Goal: Transaction & Acquisition: Purchase product/service

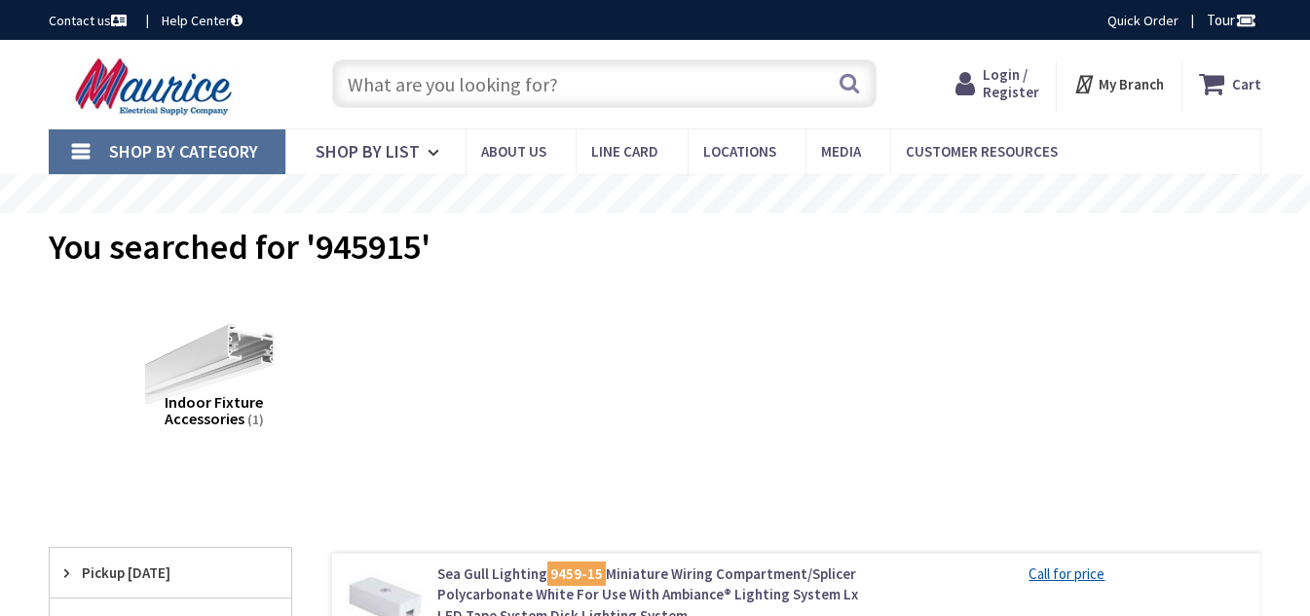
click at [467, 79] on input "text" at bounding box center [604, 83] width 544 height 49
paste input "AI DVFR1W 1 GANG WHITE INDOOR RECESSED IN-BOX"
type input "AI DVFR1W 1 GANG WHITE INDOOR RECESSED IN-BOX"
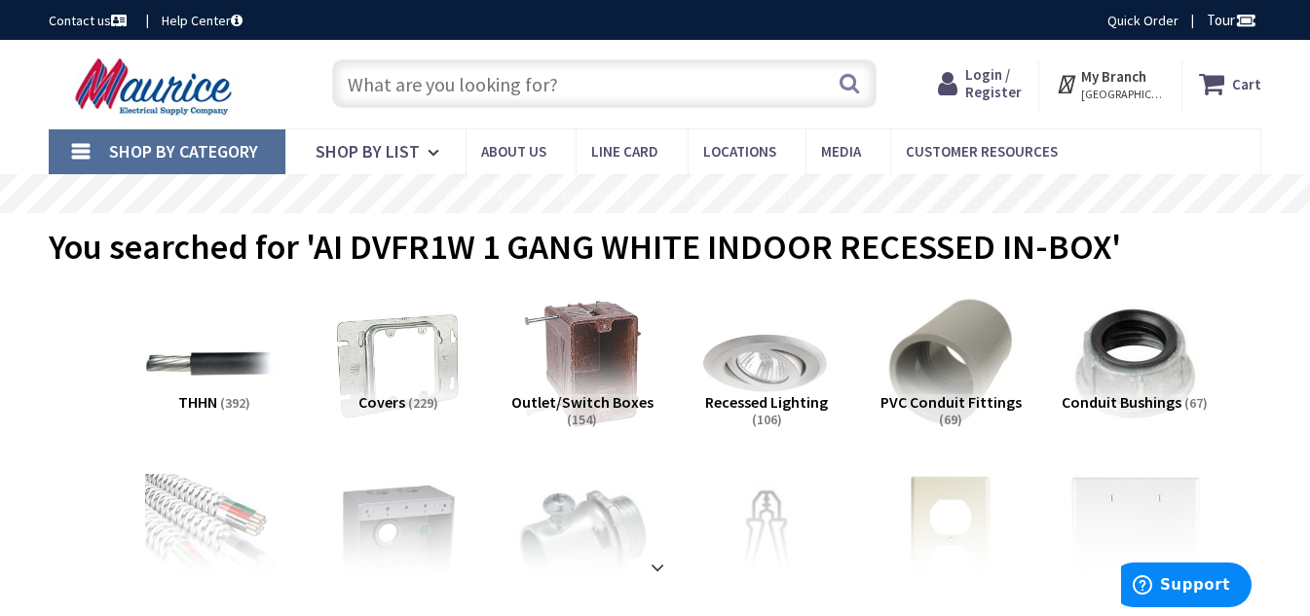
click at [1104, 85] on strong "My Branch" at bounding box center [1113, 76] width 65 height 19
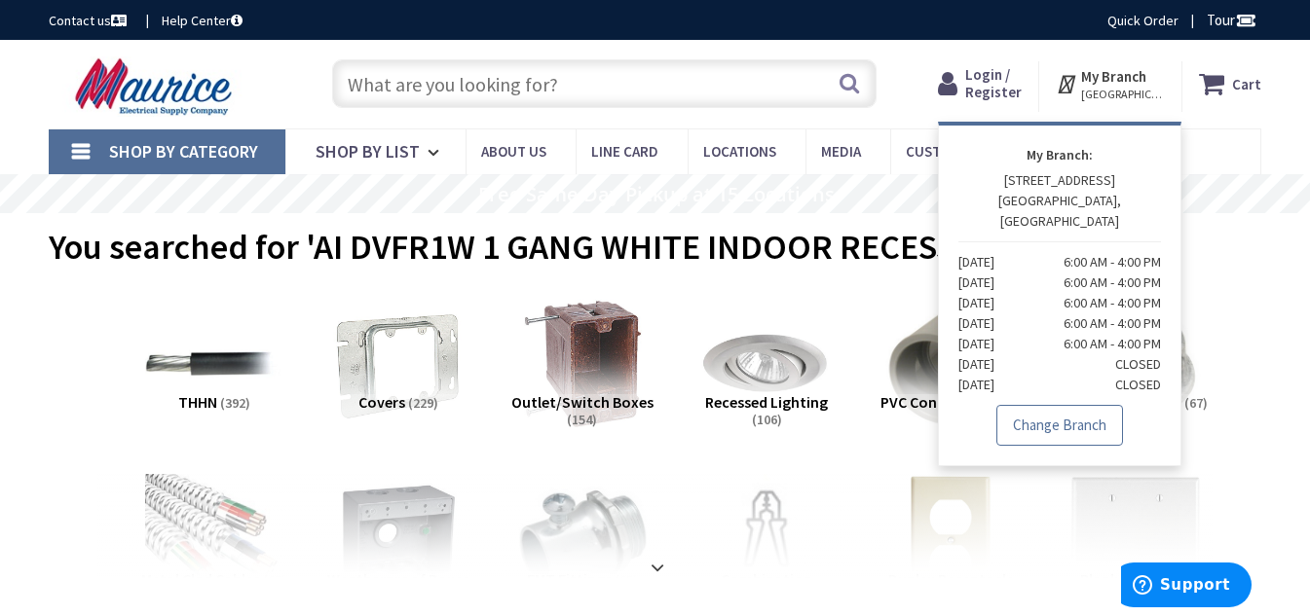
click at [1039, 405] on link "Change Branch" at bounding box center [1059, 425] width 127 height 41
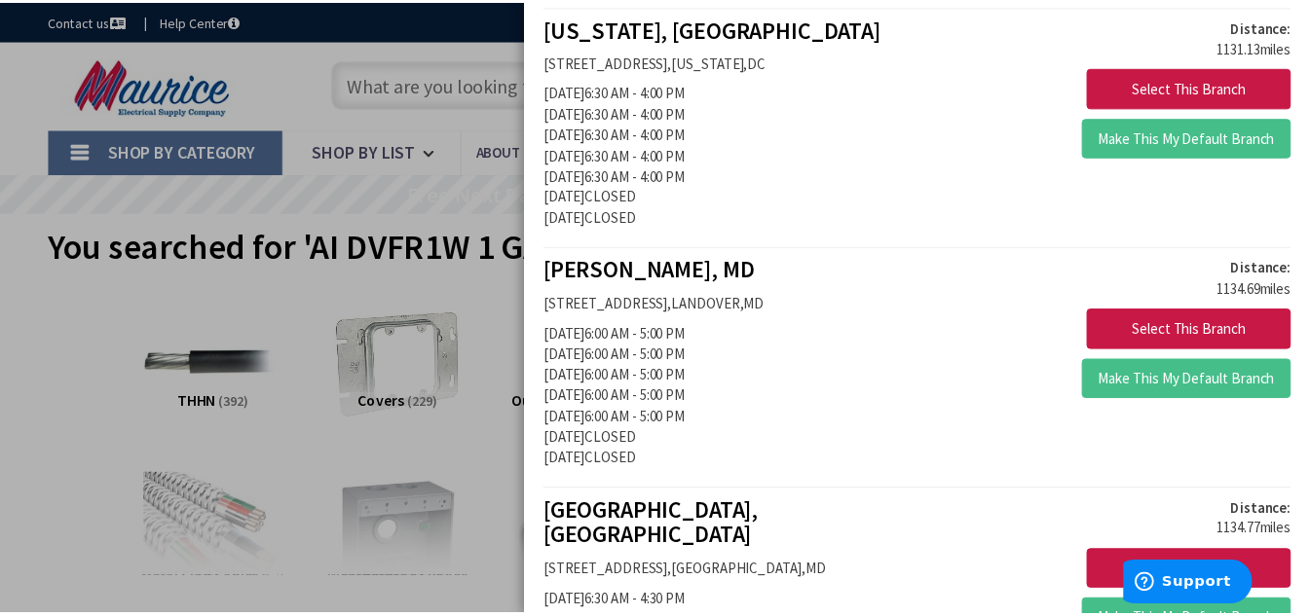
scroll to position [2532, 0]
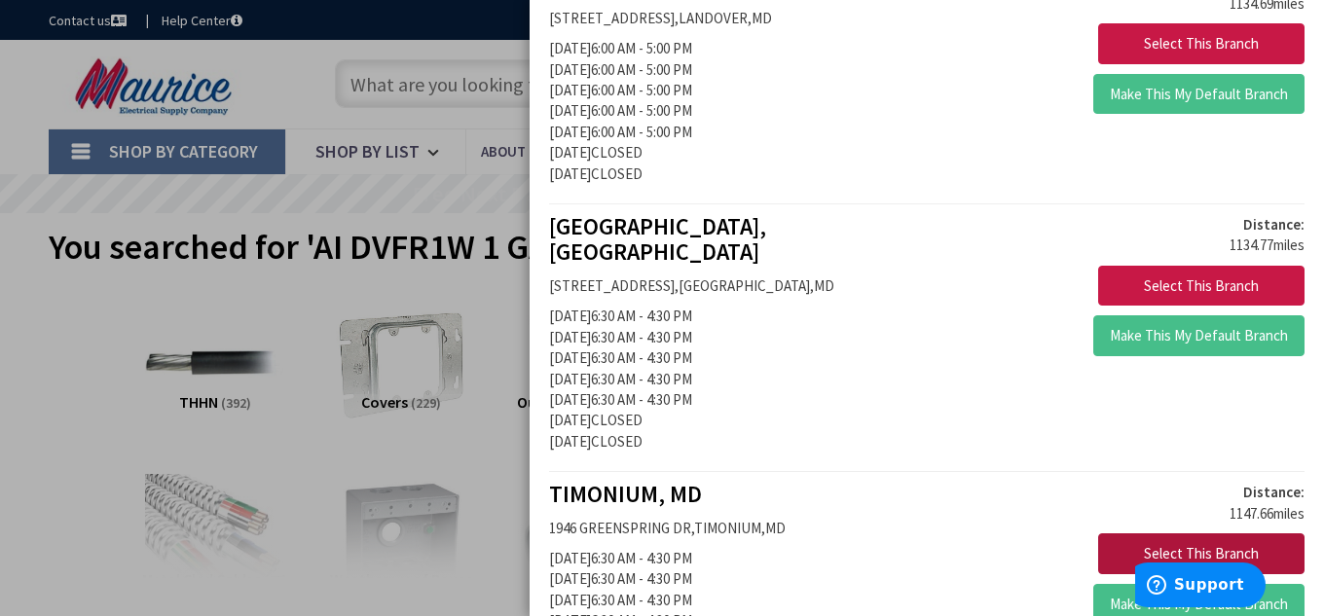
click at [1193, 534] on button "Select This Branch" at bounding box center [1201, 554] width 206 height 41
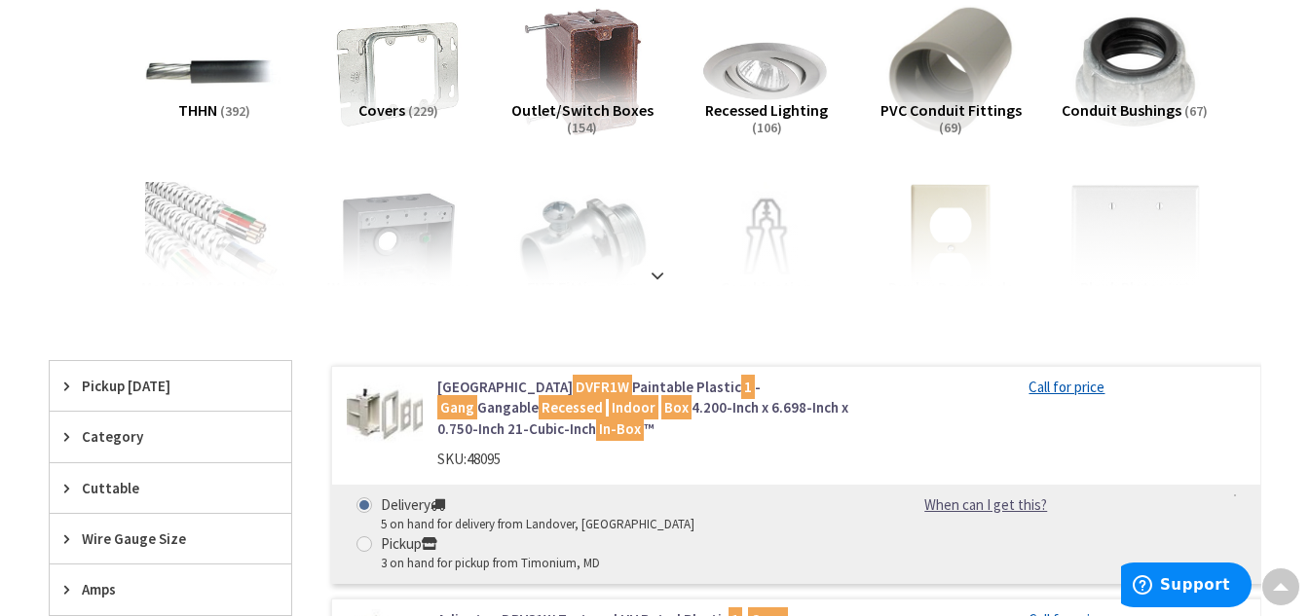
click at [395, 419] on img at bounding box center [385, 415] width 76 height 76
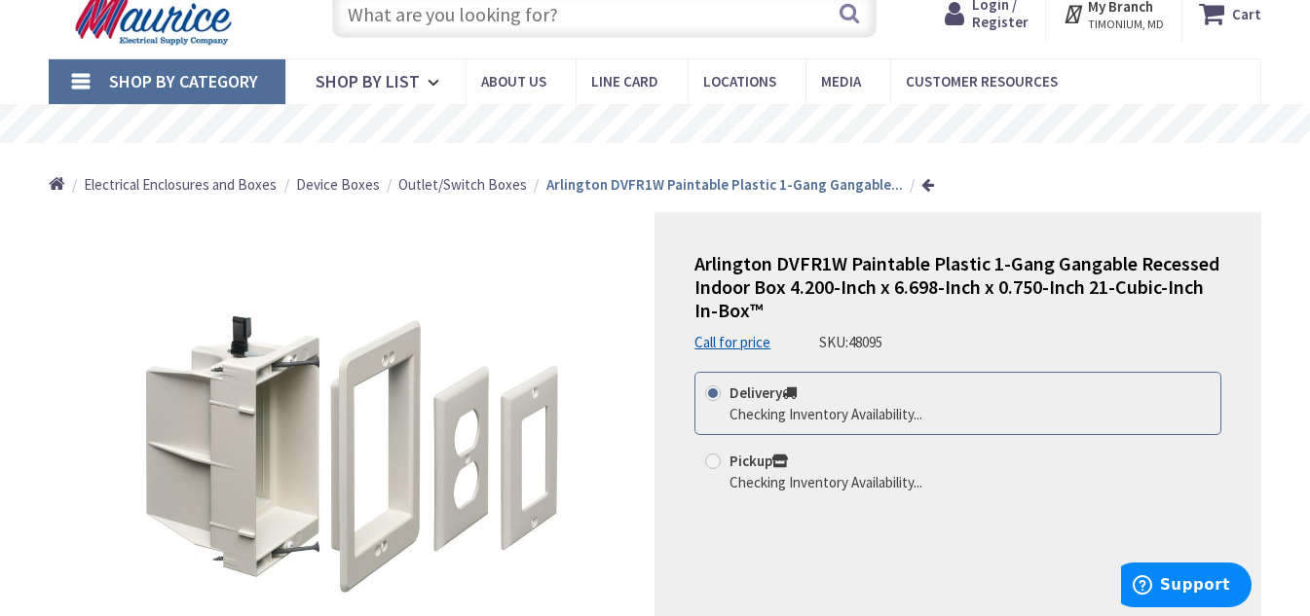
scroll to position [97, 0]
